Goal: Information Seeking & Learning: Learn about a topic

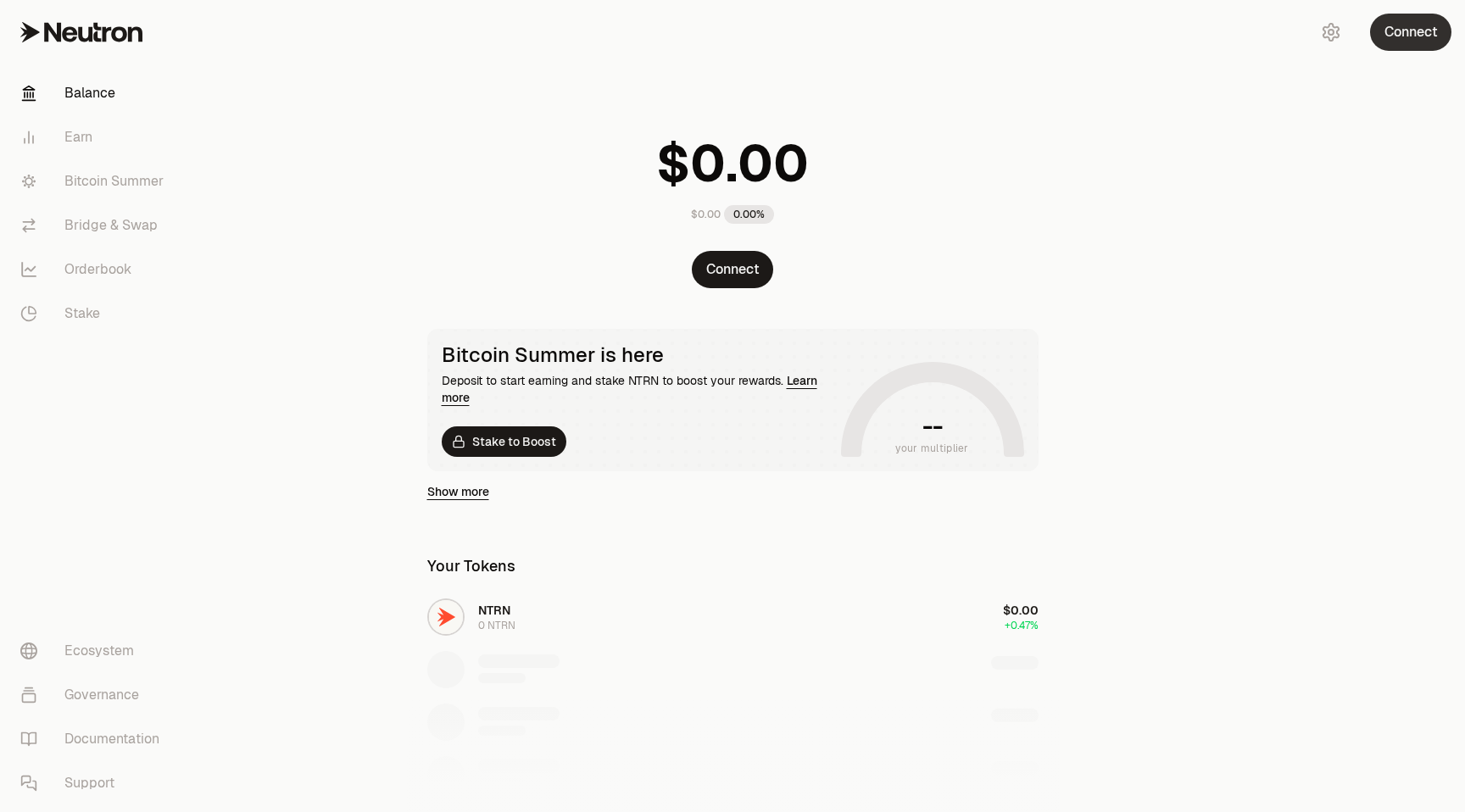
click at [1407, 38] on button "Connect" at bounding box center [1410, 32] width 81 height 37
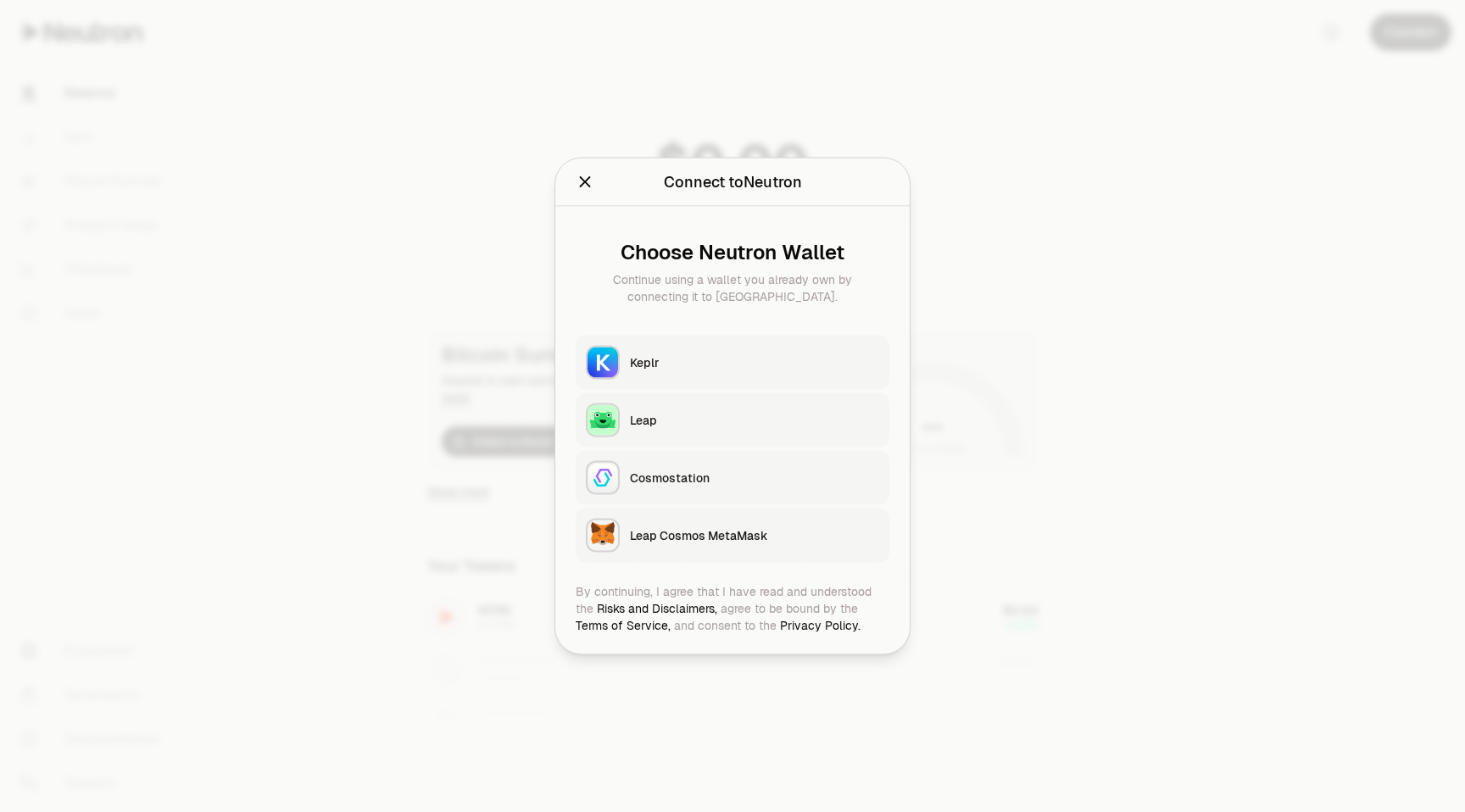
click at [698, 345] on button "Keplr" at bounding box center [732, 362] width 313 height 54
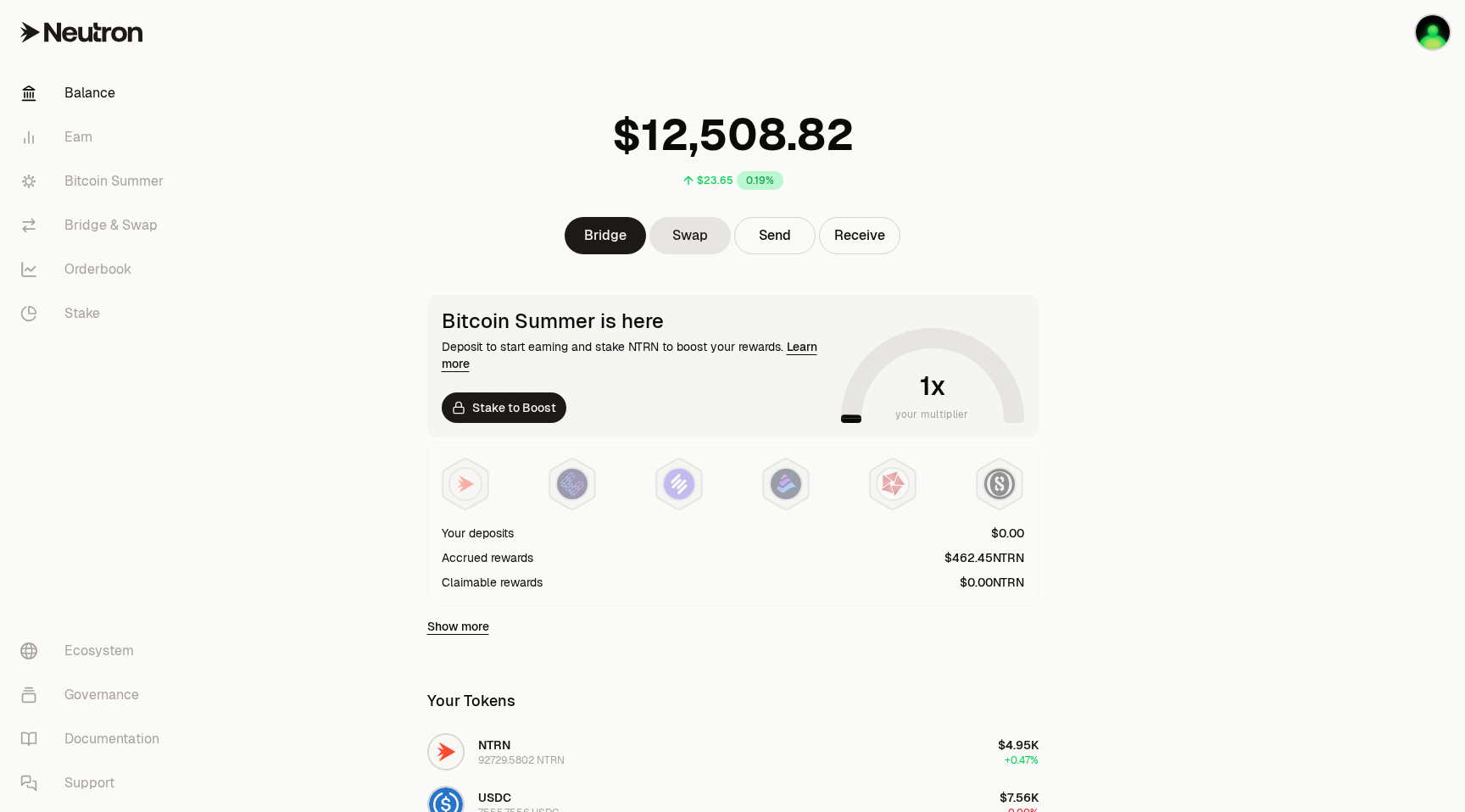
scroll to position [6, 0]
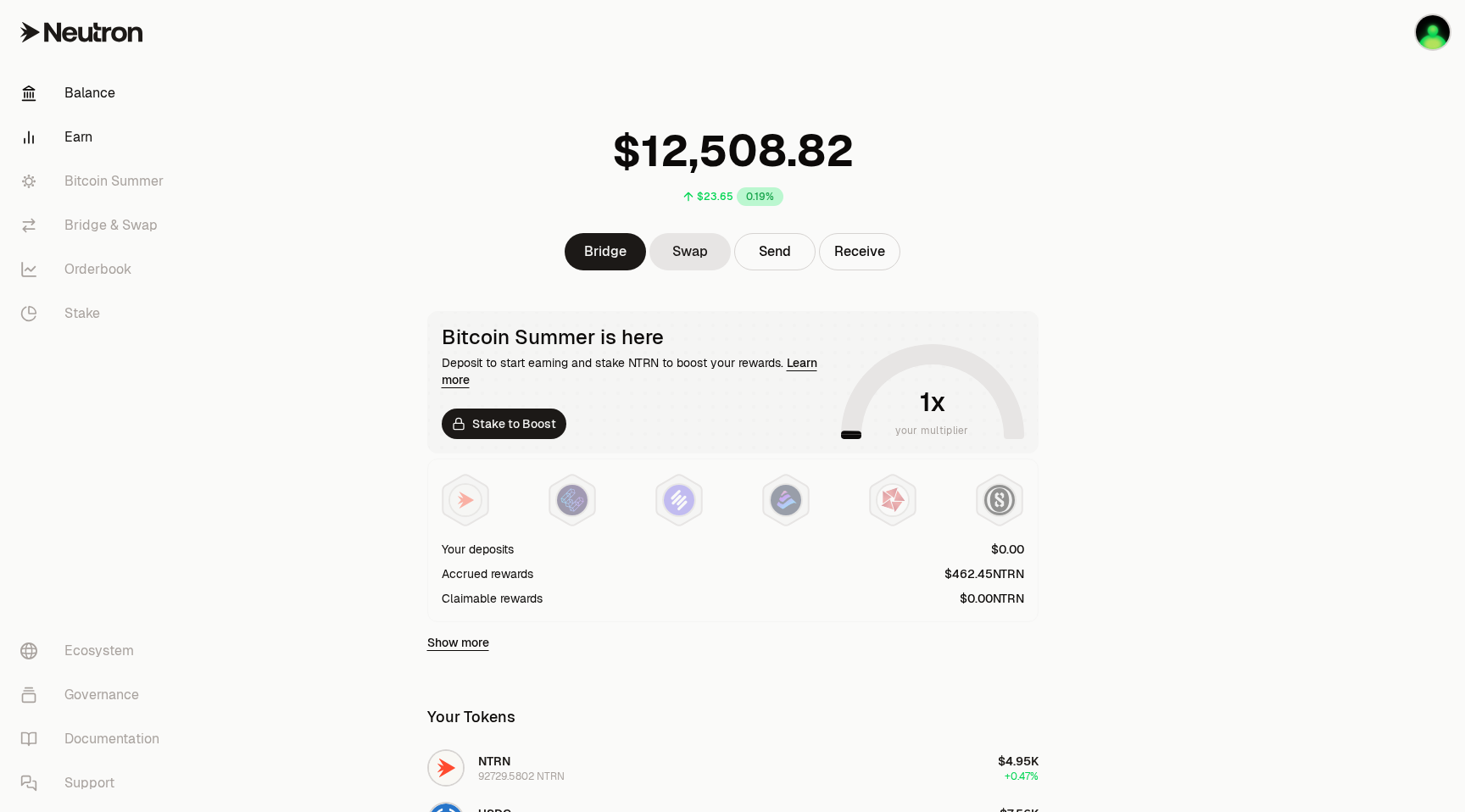
click at [84, 138] on link "Earn" at bounding box center [94, 137] width 176 height 44
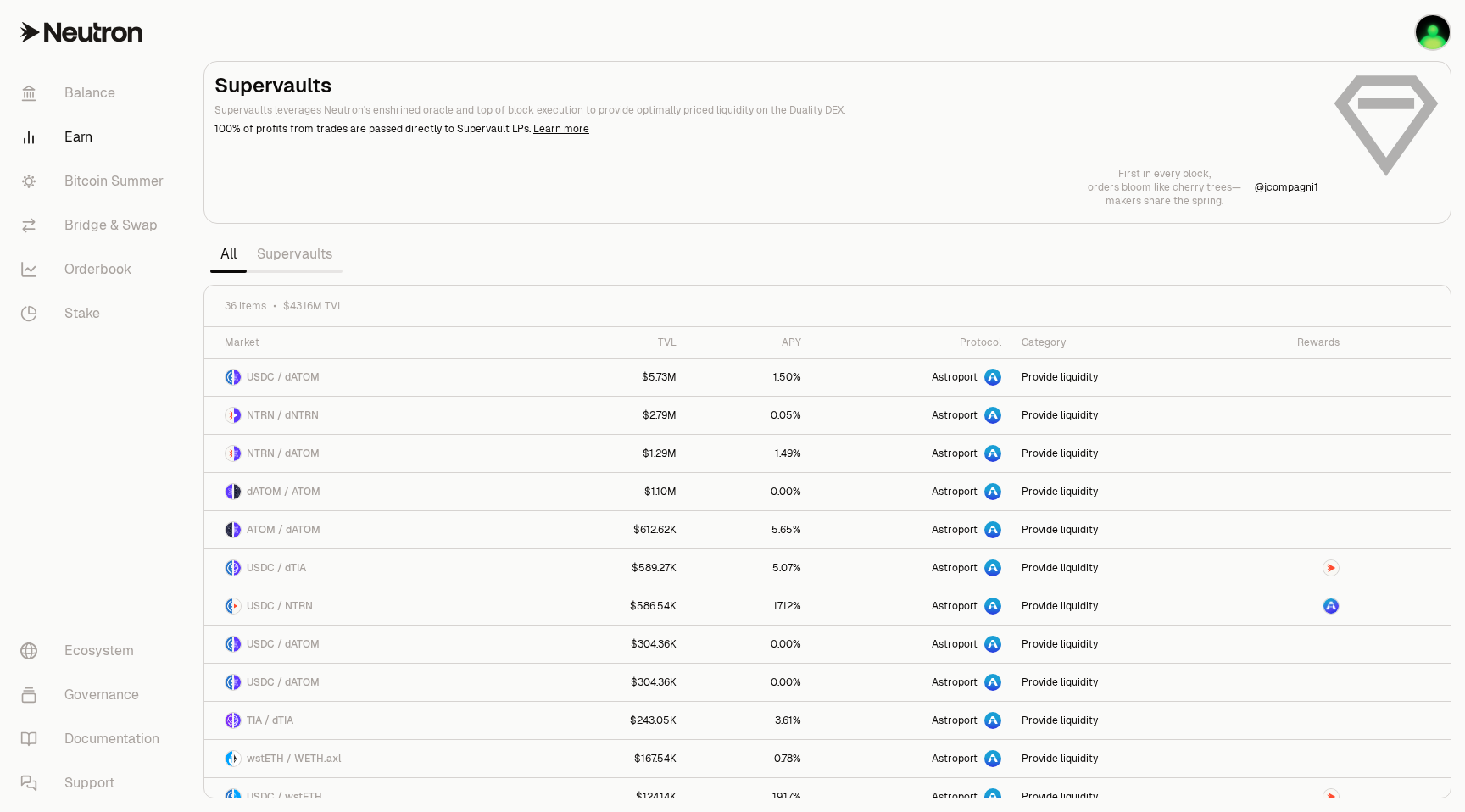
click at [291, 251] on link "Supervaults" at bounding box center [294, 254] width 96 height 34
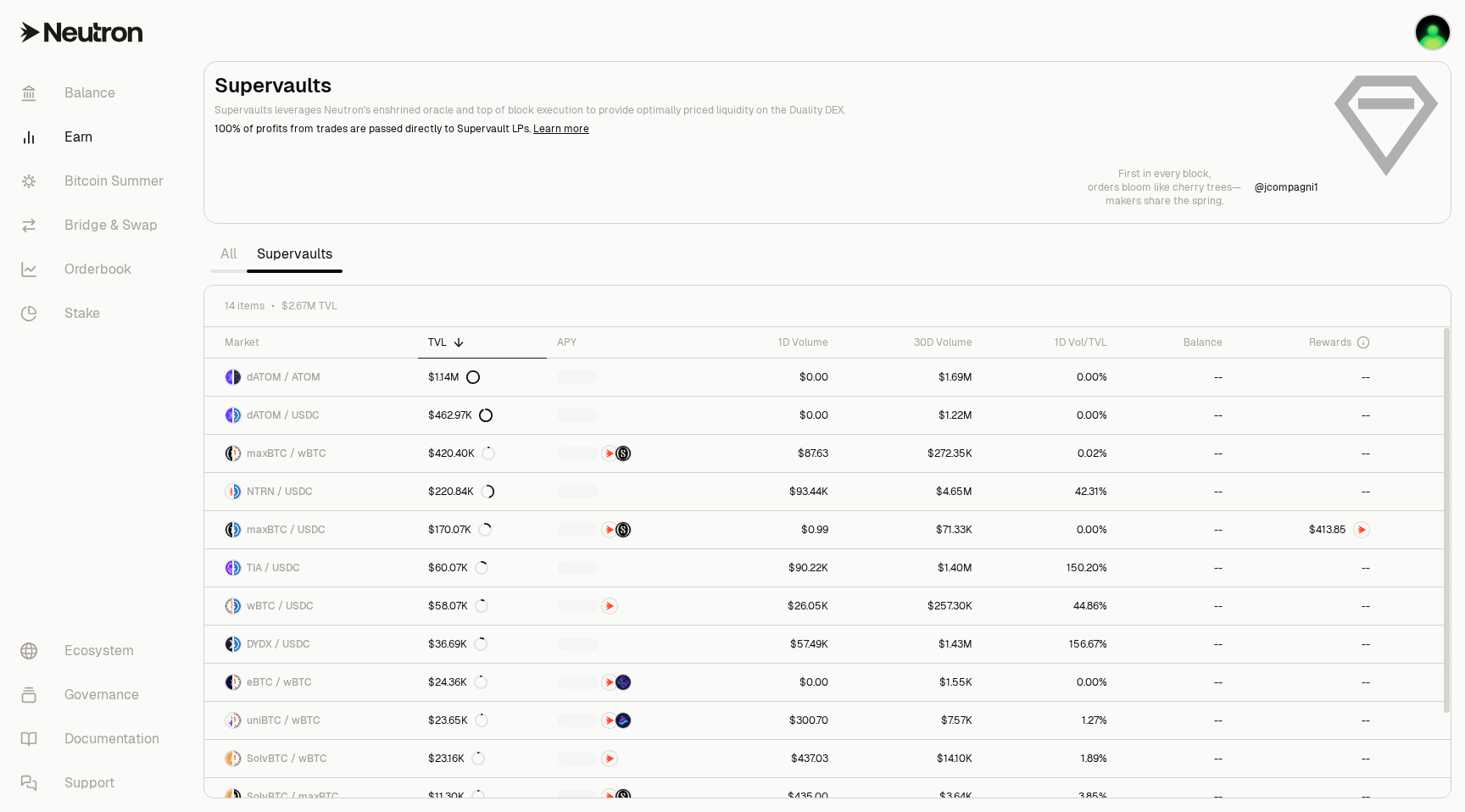
click at [222, 248] on link "All" at bounding box center [228, 254] width 37 height 34
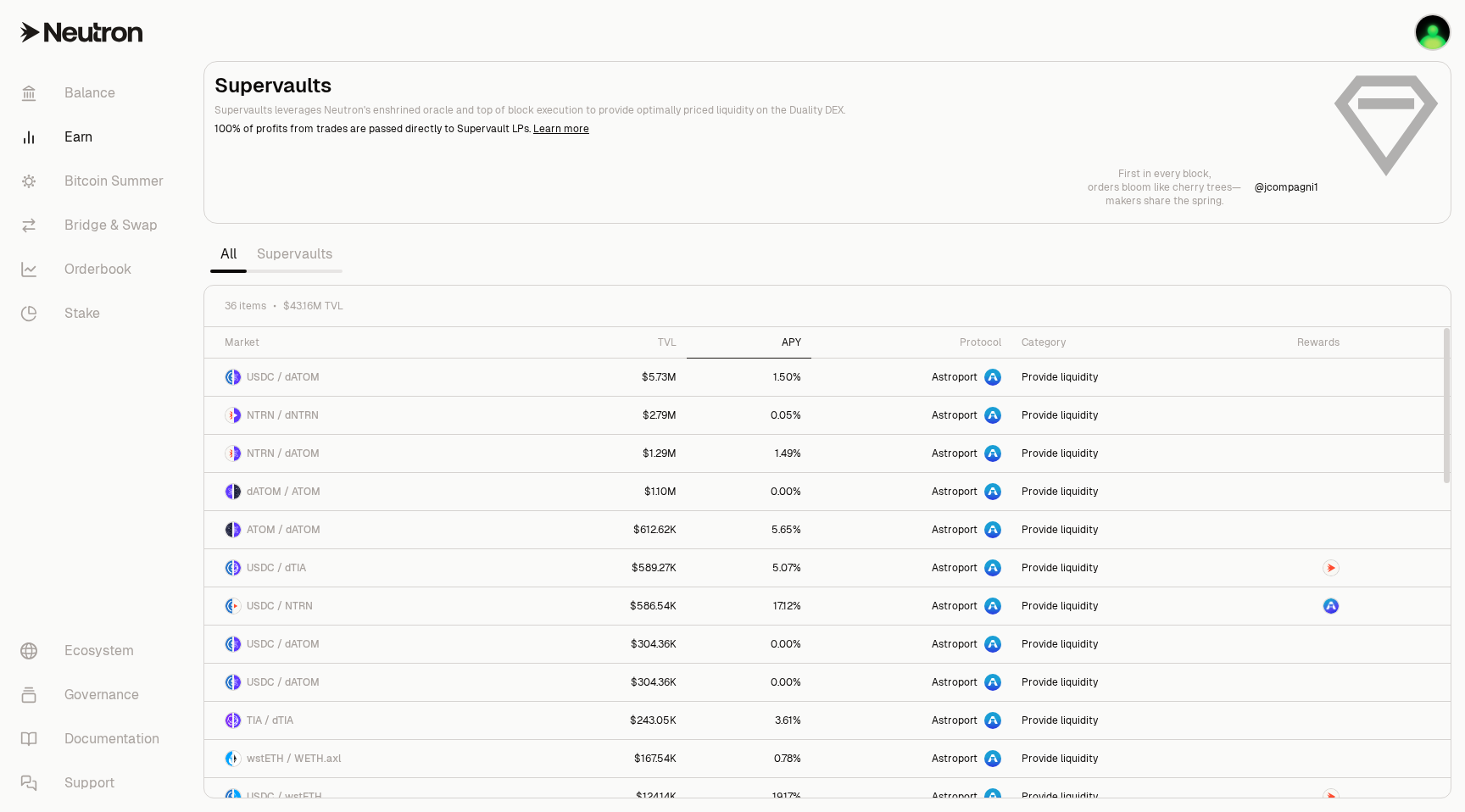
click at [800, 346] on div "APY" at bounding box center [748, 342] width 104 height 14
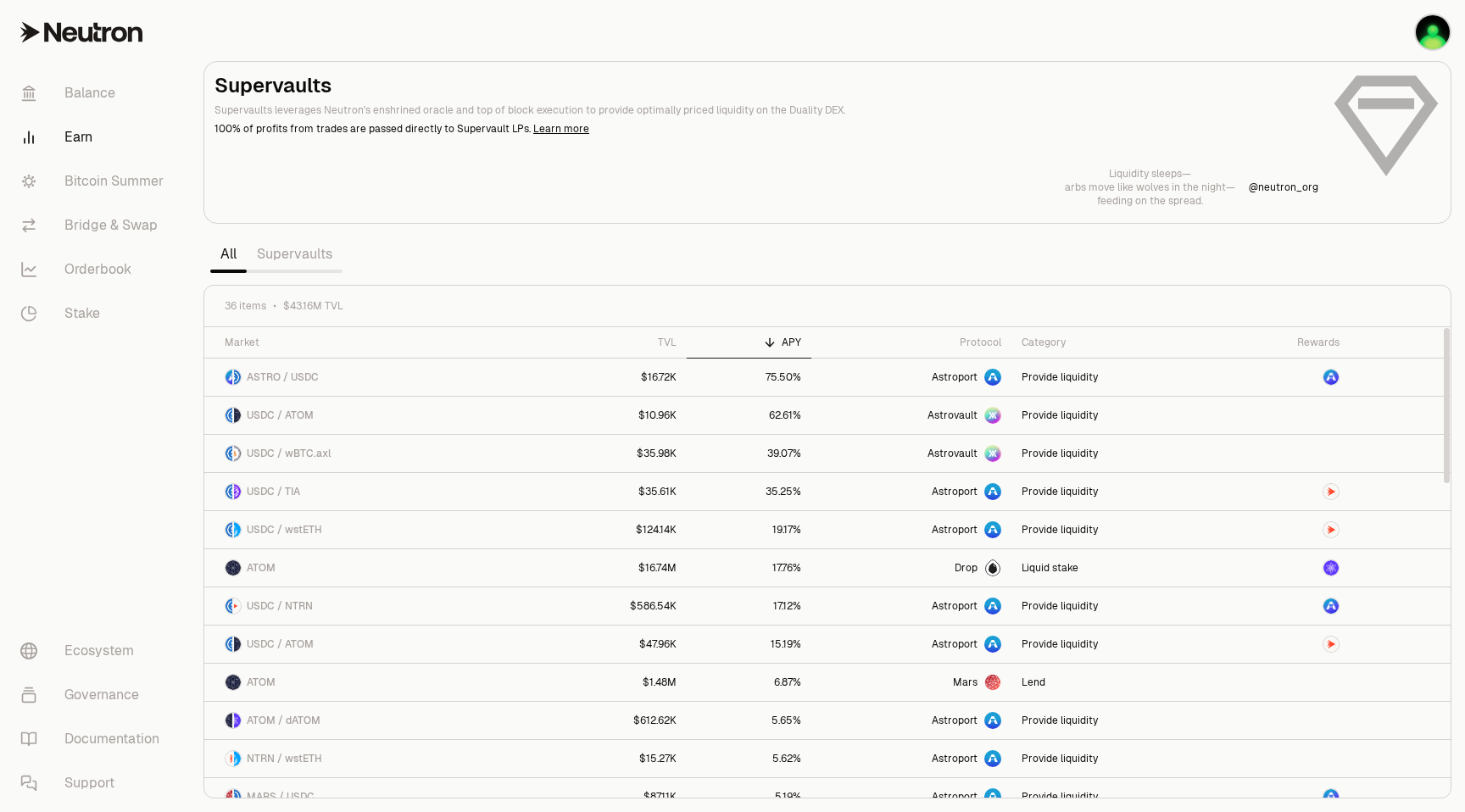
click at [277, 251] on link "Supervaults" at bounding box center [294, 254] width 96 height 34
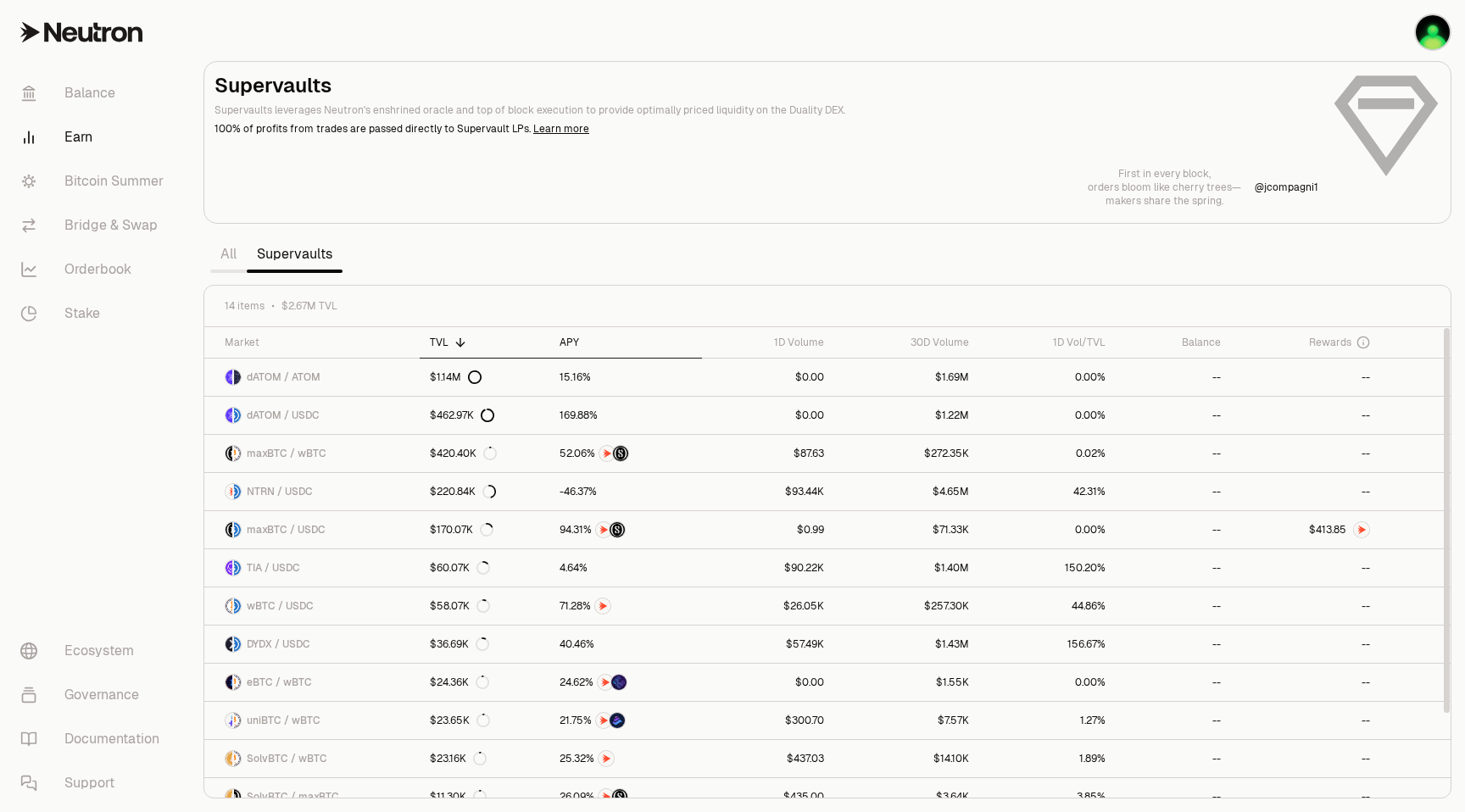
click at [575, 341] on div "APY" at bounding box center [625, 342] width 133 height 14
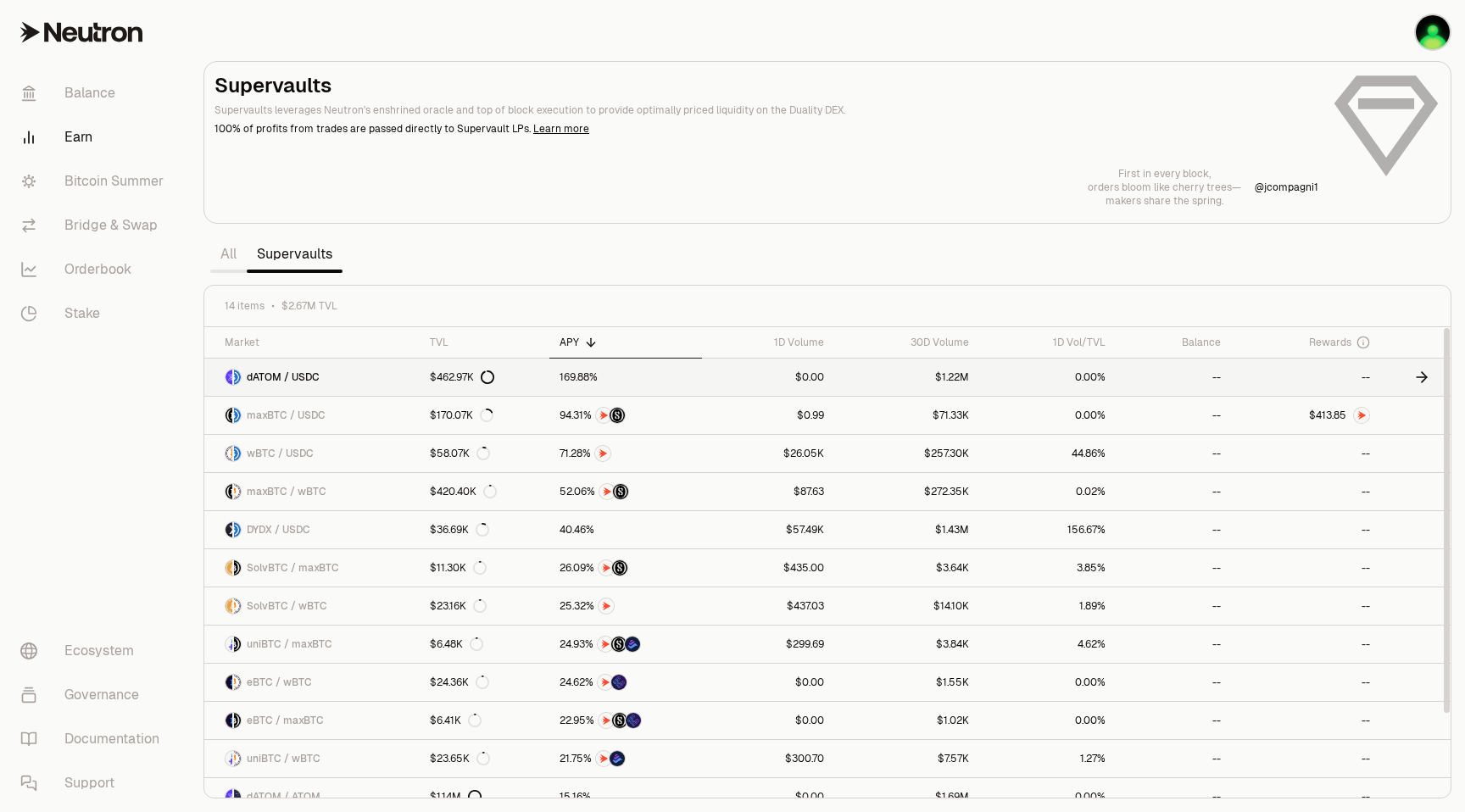
click at [315, 375] on span "dATOM / USDC" at bounding box center [283, 376] width 73 height 14
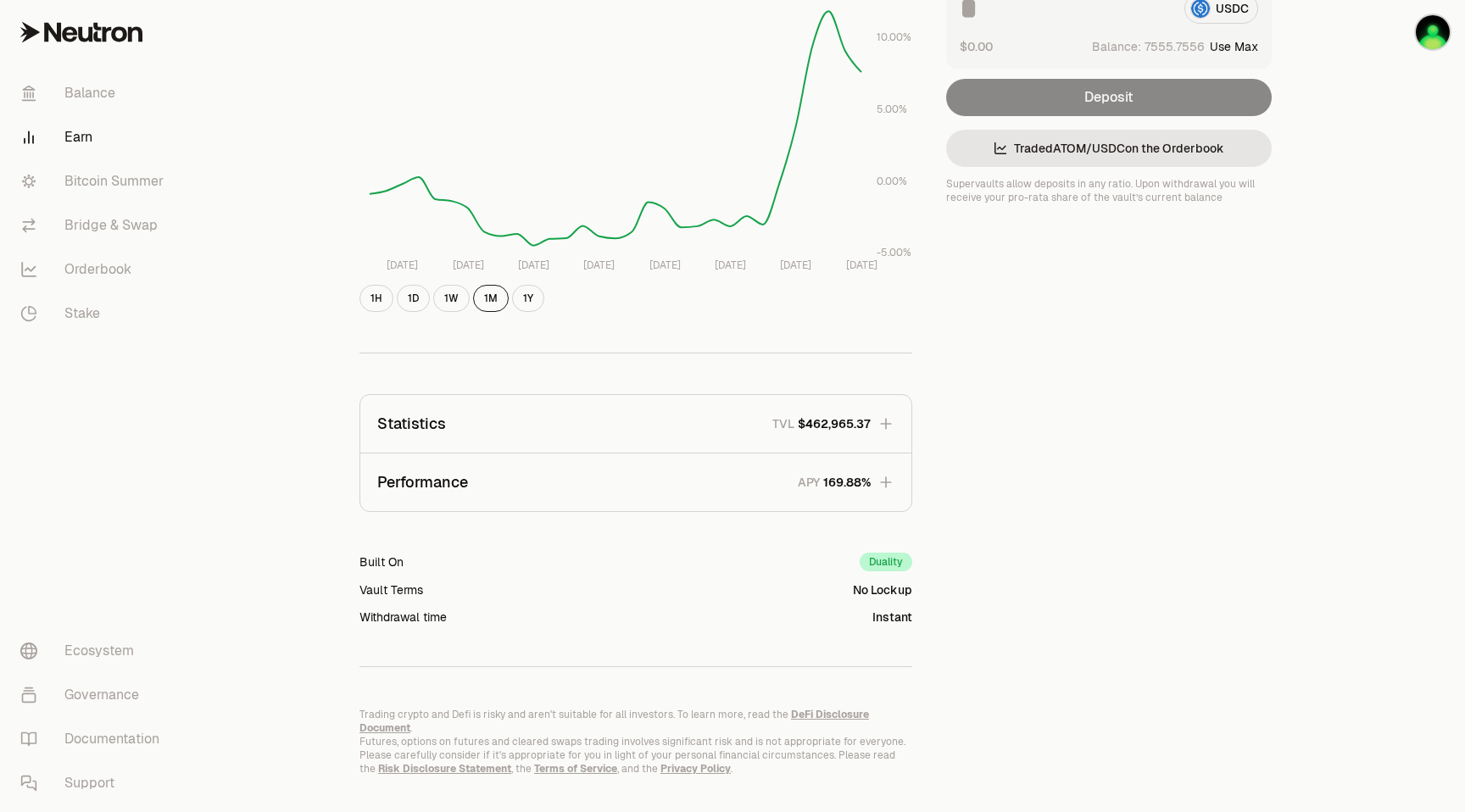
scroll to position [272, 0]
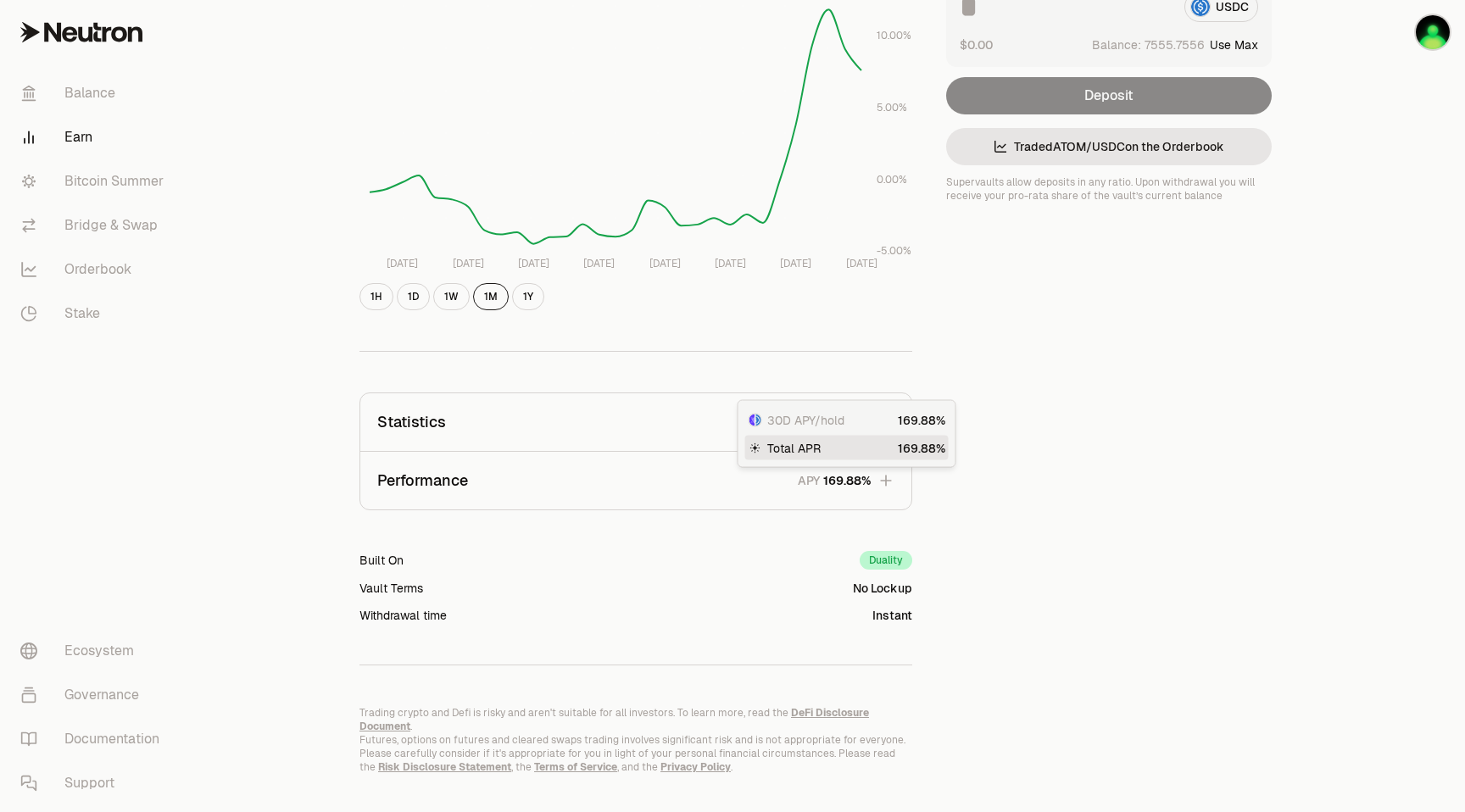
click at [892, 473] on icon "button" at bounding box center [886, 480] width 17 height 17
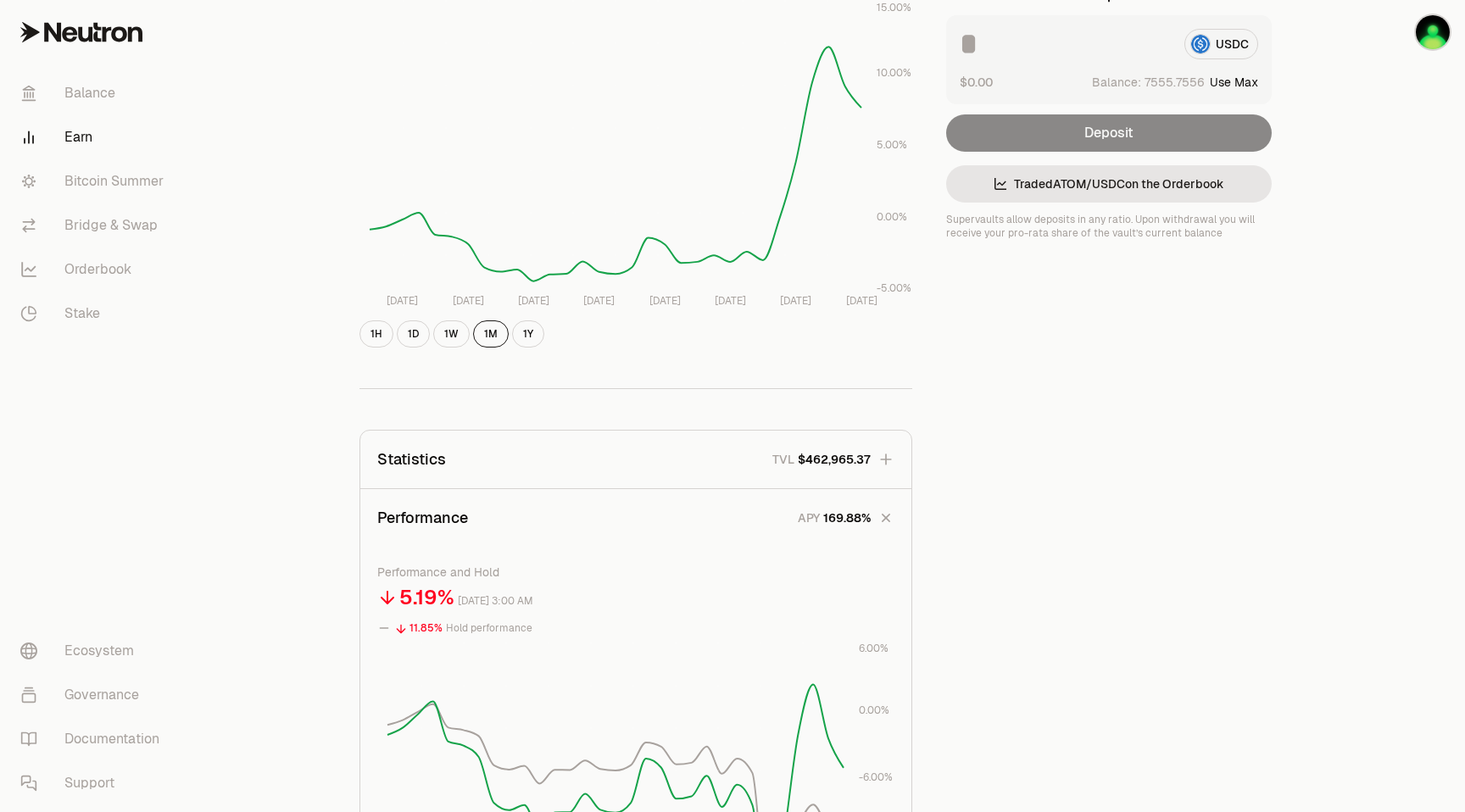
scroll to position [234, 0]
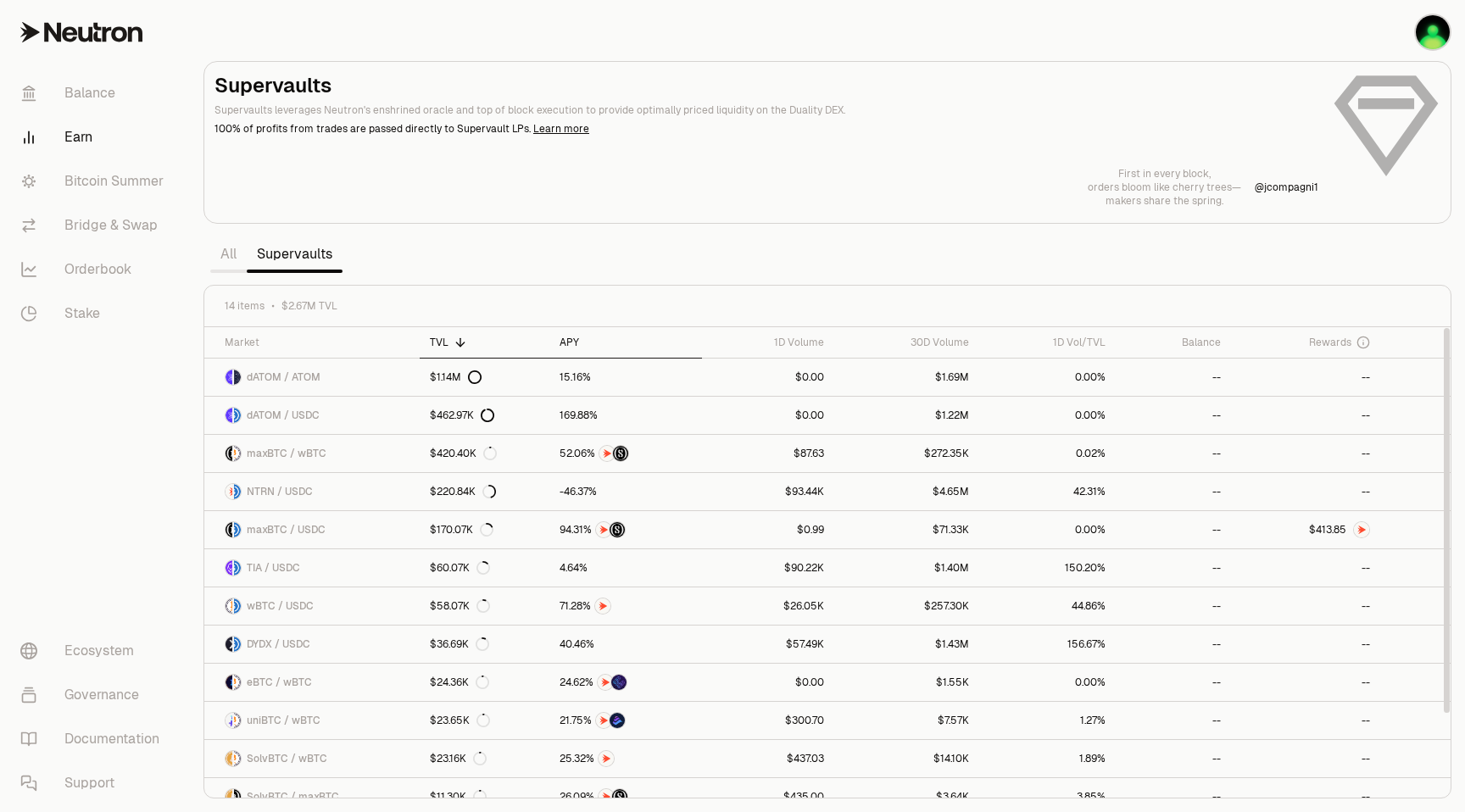
click at [568, 343] on div "APY" at bounding box center [625, 342] width 133 height 14
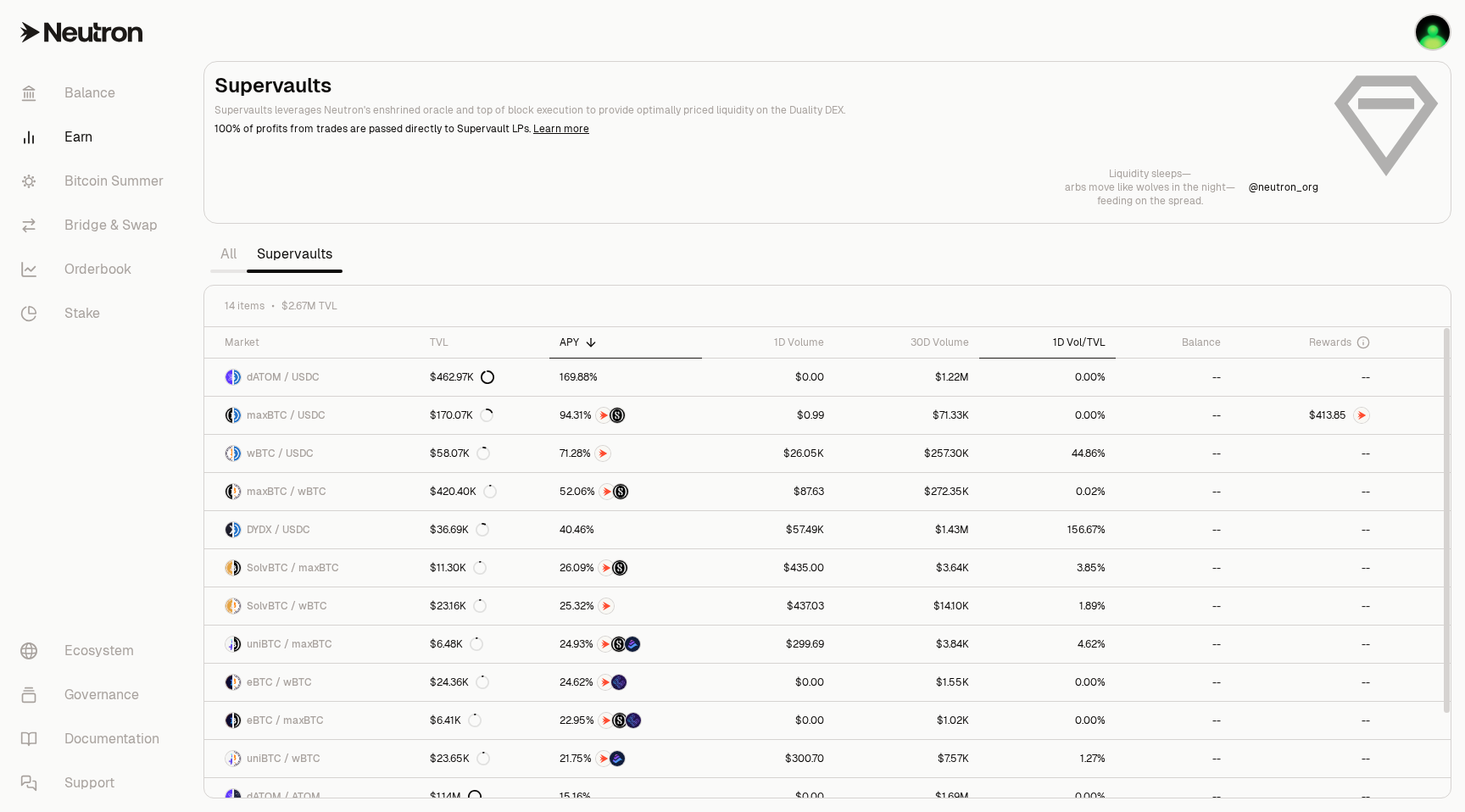
click at [1079, 341] on div "1D Vol/TVL" at bounding box center [1046, 342] width 116 height 14
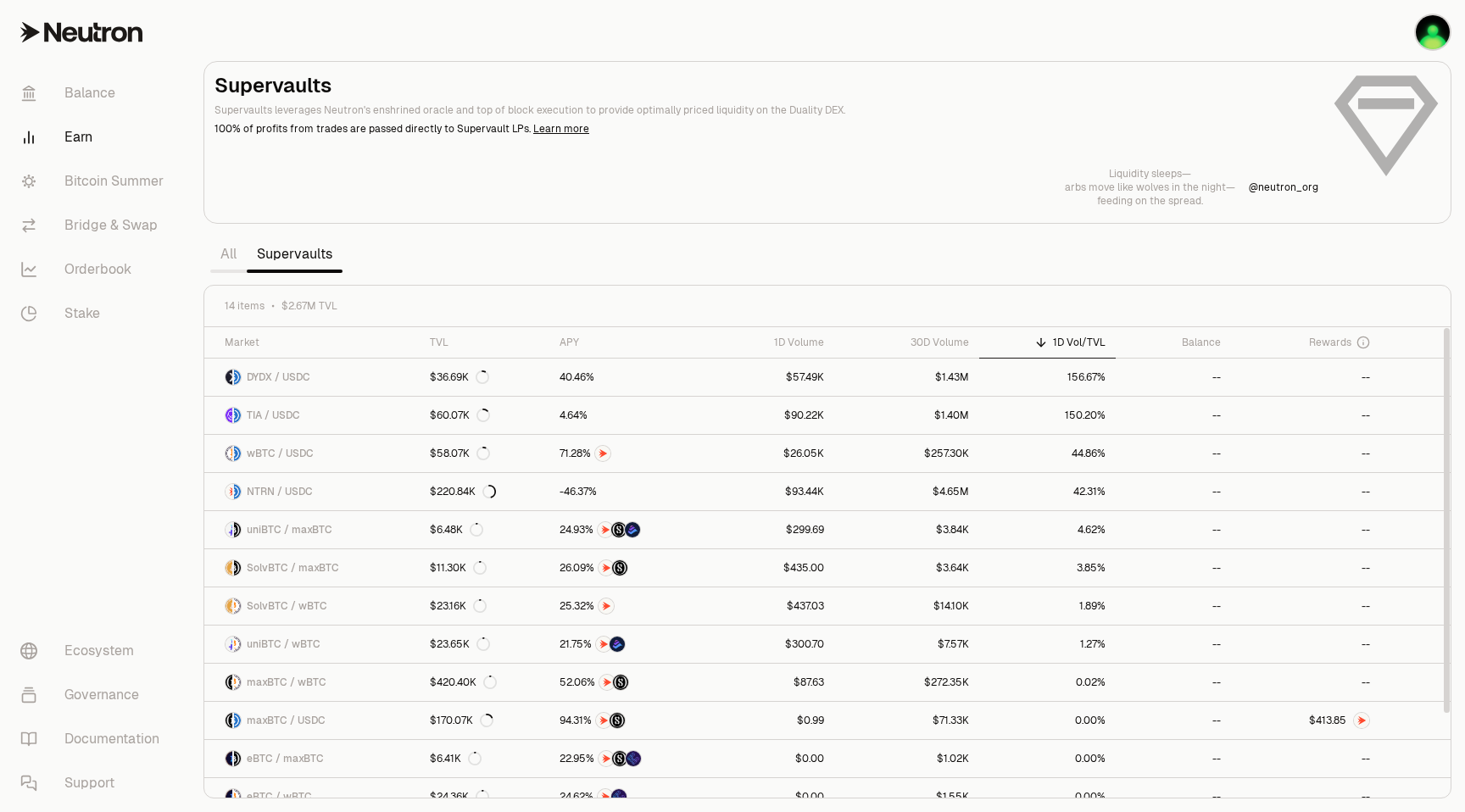
click at [231, 248] on link "All" at bounding box center [228, 254] width 37 height 34
